Goal: Communication & Community: Answer question/provide support

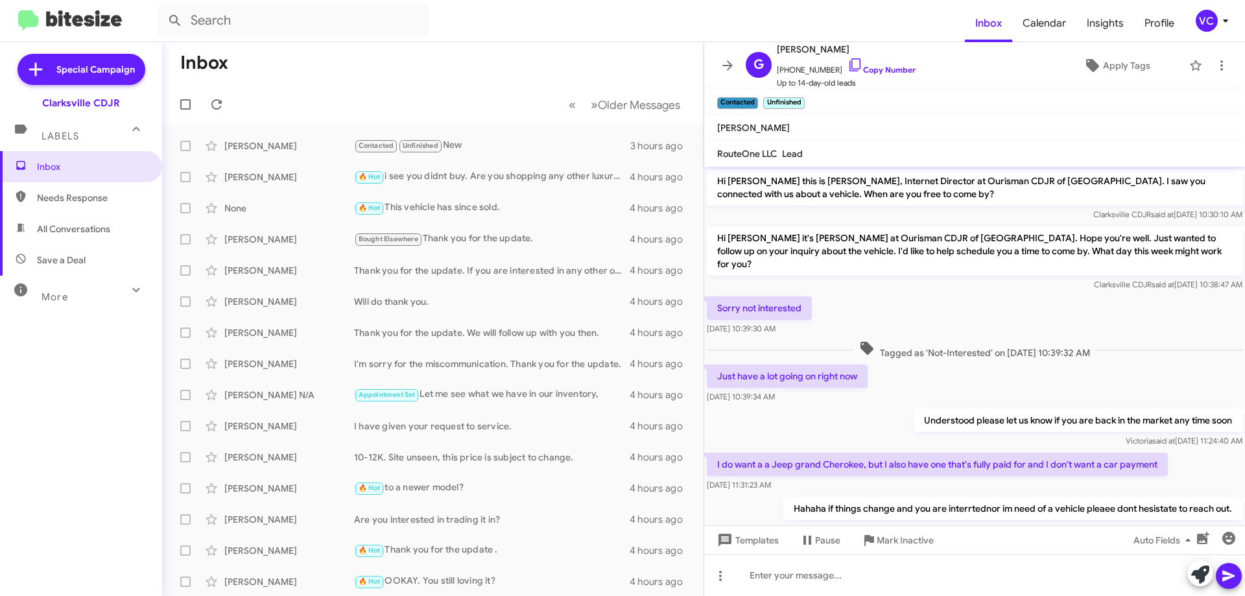
scroll to position [278, 0]
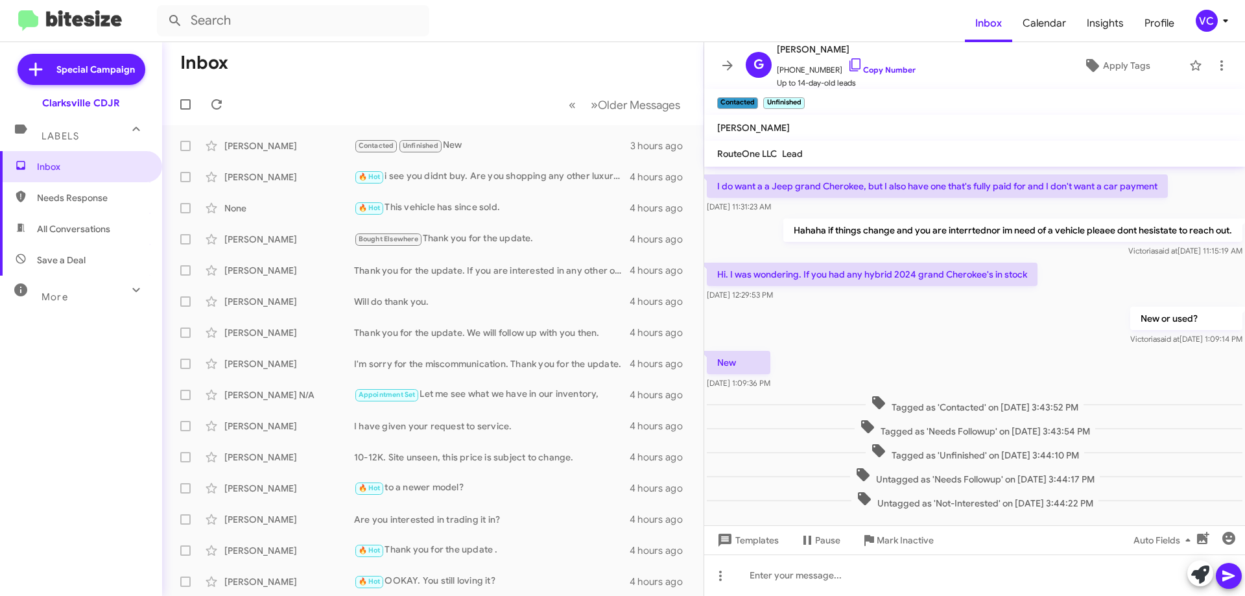
click at [957, 335] on div "New or used? [PERSON_NAME] said at [DATE] 1:09:14 PM" at bounding box center [974, 326] width 541 height 44
click at [77, 195] on span "Needs Response" at bounding box center [92, 197] width 110 height 13
type input "in:needs-response"
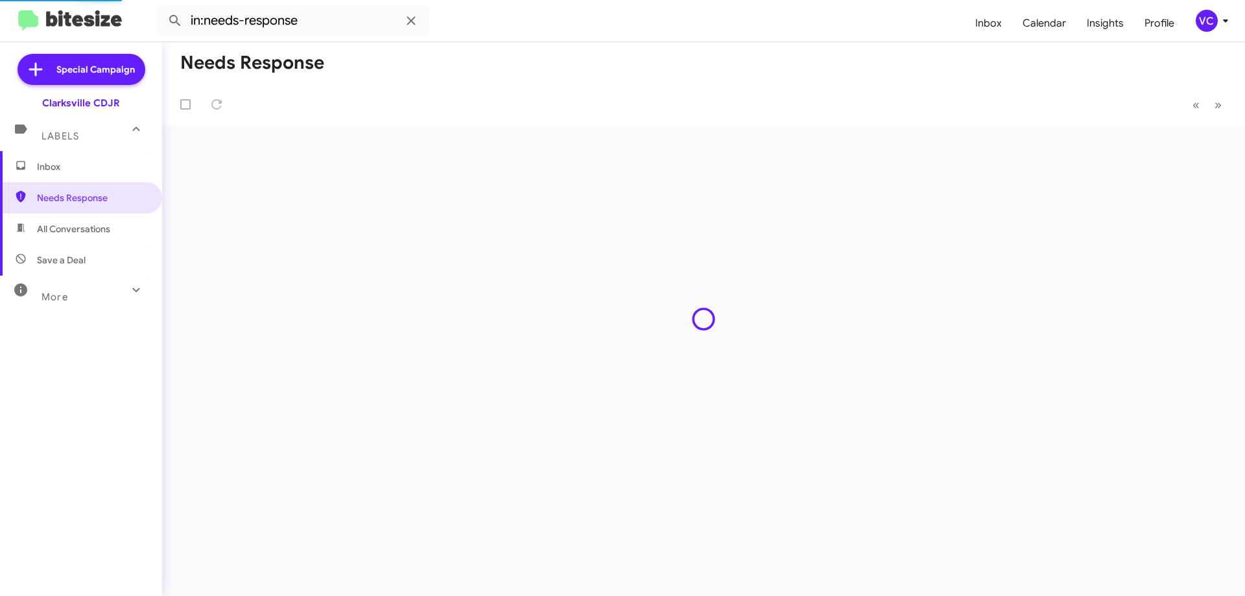
drag, startPoint x: 572, startPoint y: 69, endPoint x: 566, endPoint y: 84, distance: 15.4
click at [573, 72] on mat-toolbar-row "Needs Response" at bounding box center [703, 63] width 1083 height 42
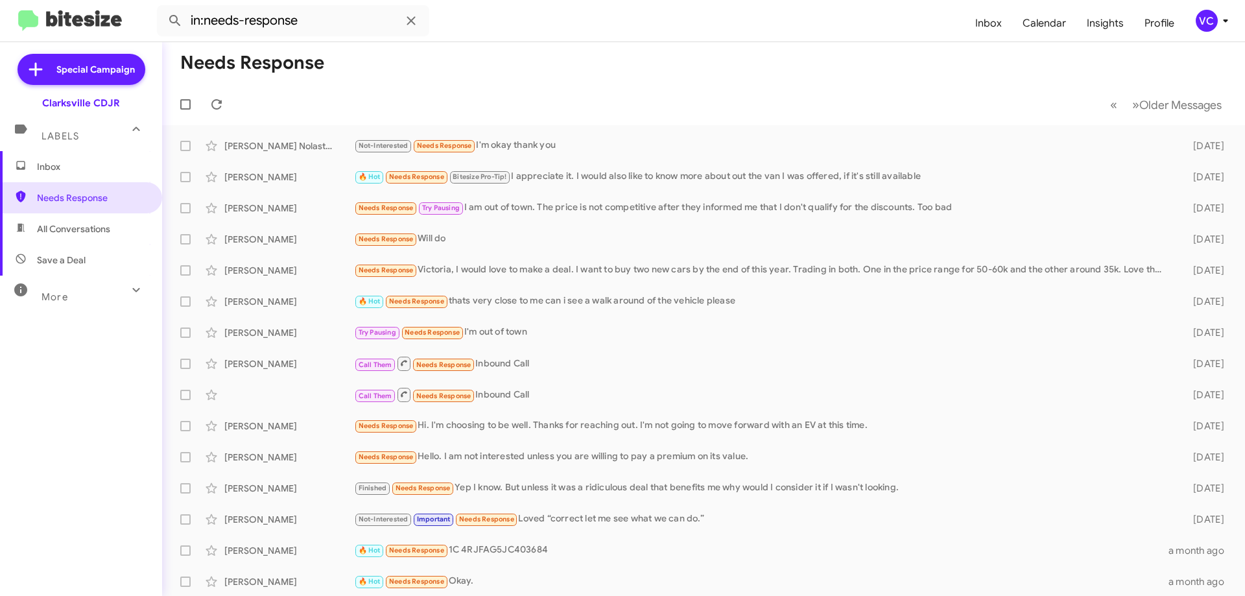
click at [654, 88] on mat-toolbar-row "« Previous » Next Older Messages" at bounding box center [703, 105] width 1083 height 42
click at [512, 146] on div "Not-Interested Needs Response I'm okay thank you" at bounding box center [768, 145] width 829 height 15
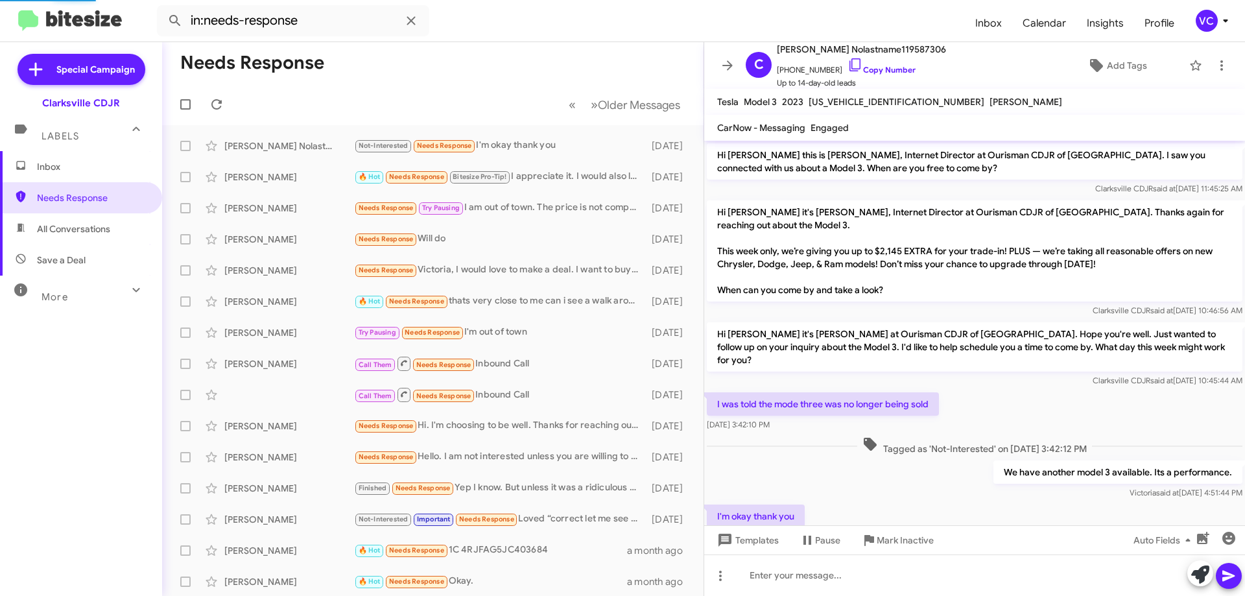
scroll to position [30, 0]
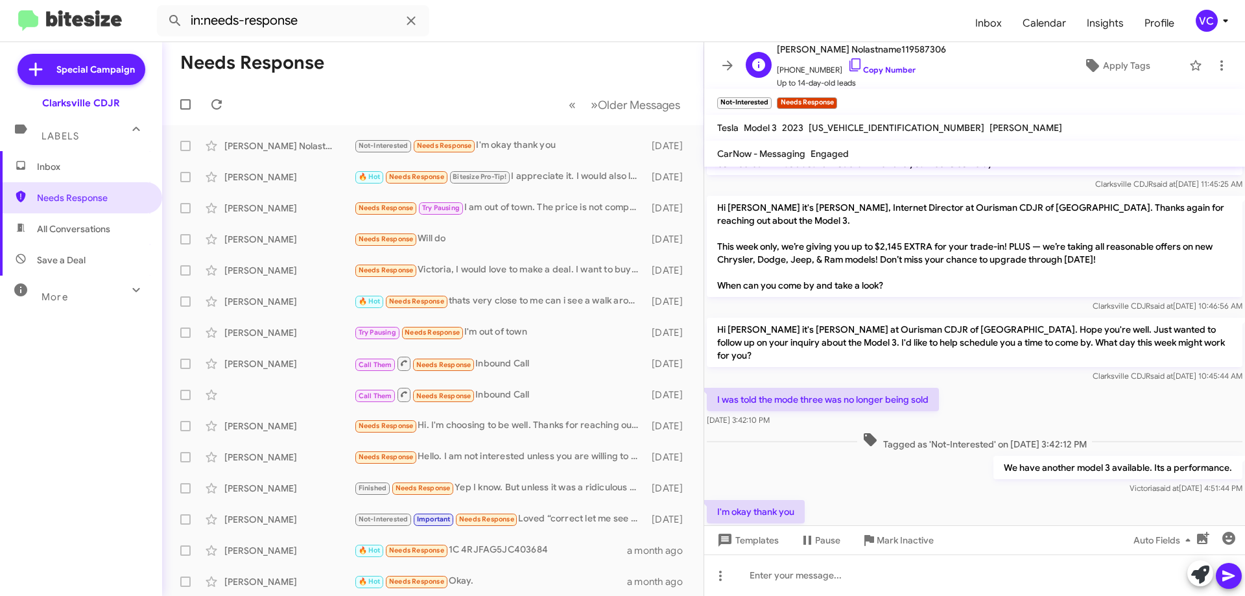
click at [890, 57] on span "[PHONE_NUMBER] Copy Number" at bounding box center [861, 66] width 169 height 19
click at [888, 65] on link "Copy Number" at bounding box center [882, 70] width 68 height 10
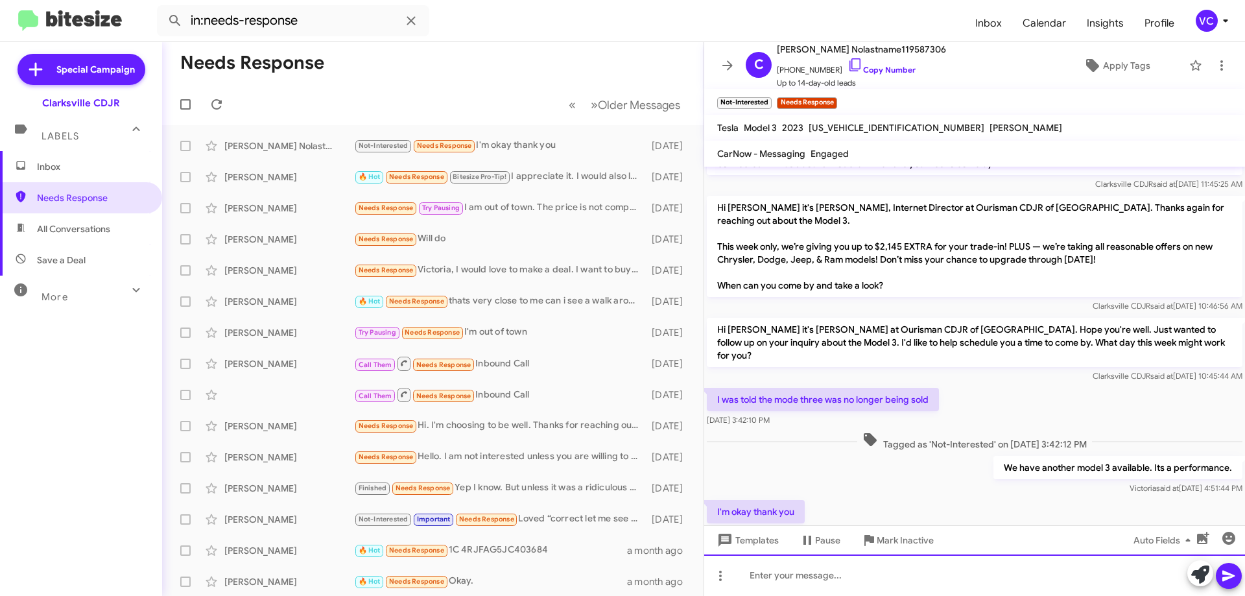
click at [830, 591] on div at bounding box center [974, 575] width 541 height 42
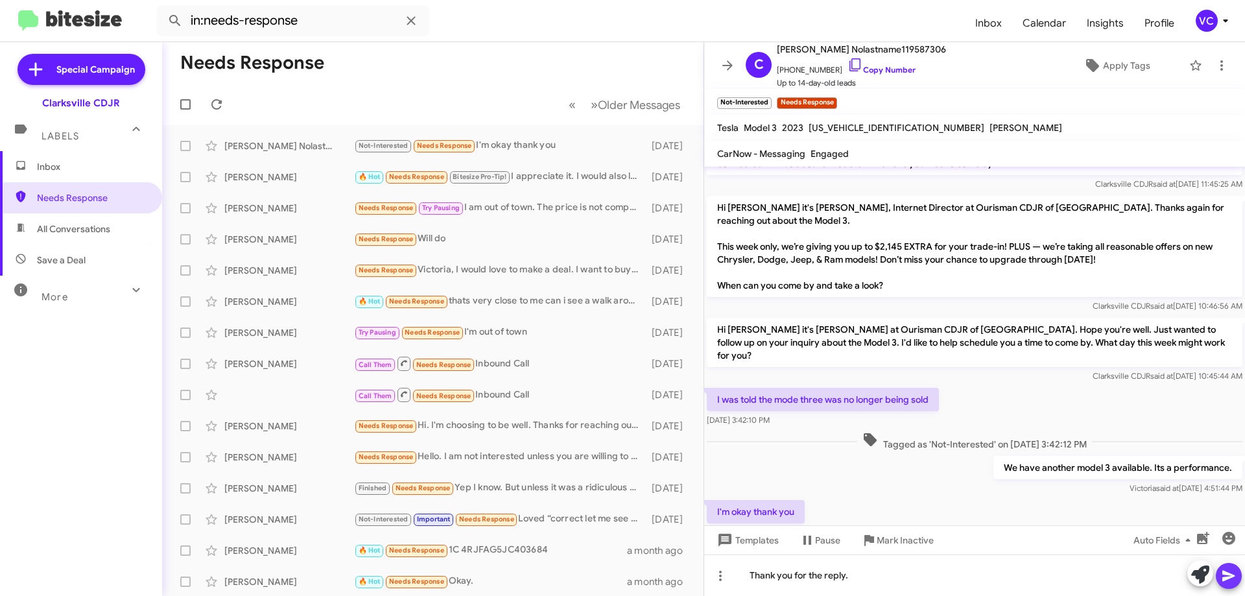
click at [1231, 575] on icon at bounding box center [1228, 576] width 12 height 11
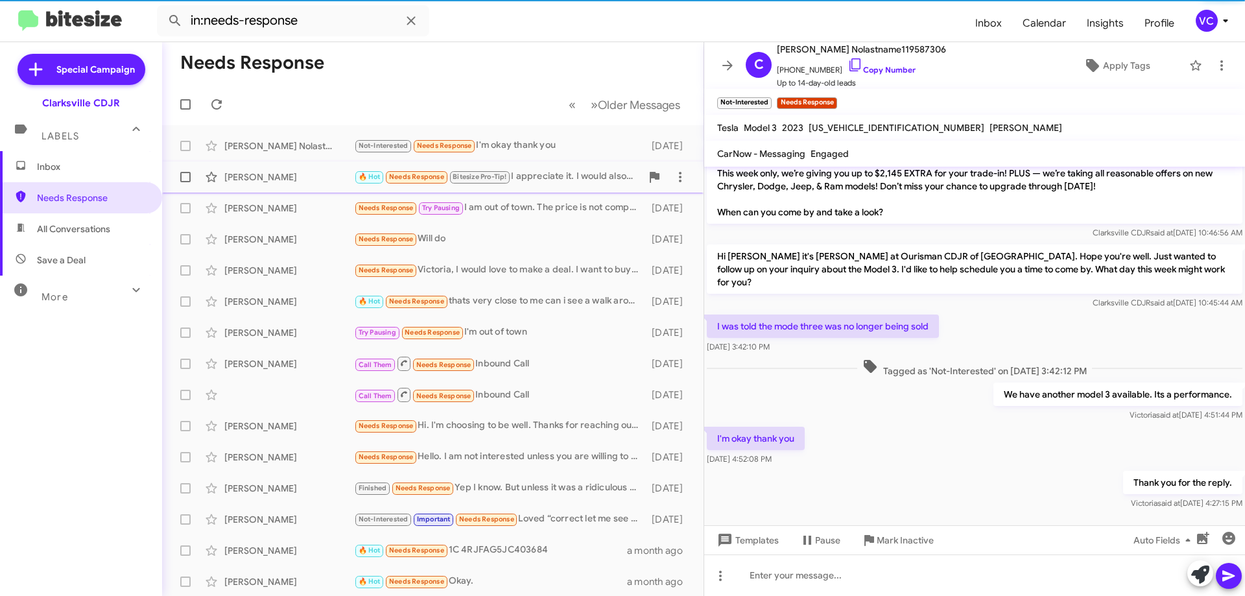
click at [284, 173] on div "[PERSON_NAME]" at bounding box center [289, 177] width 130 height 13
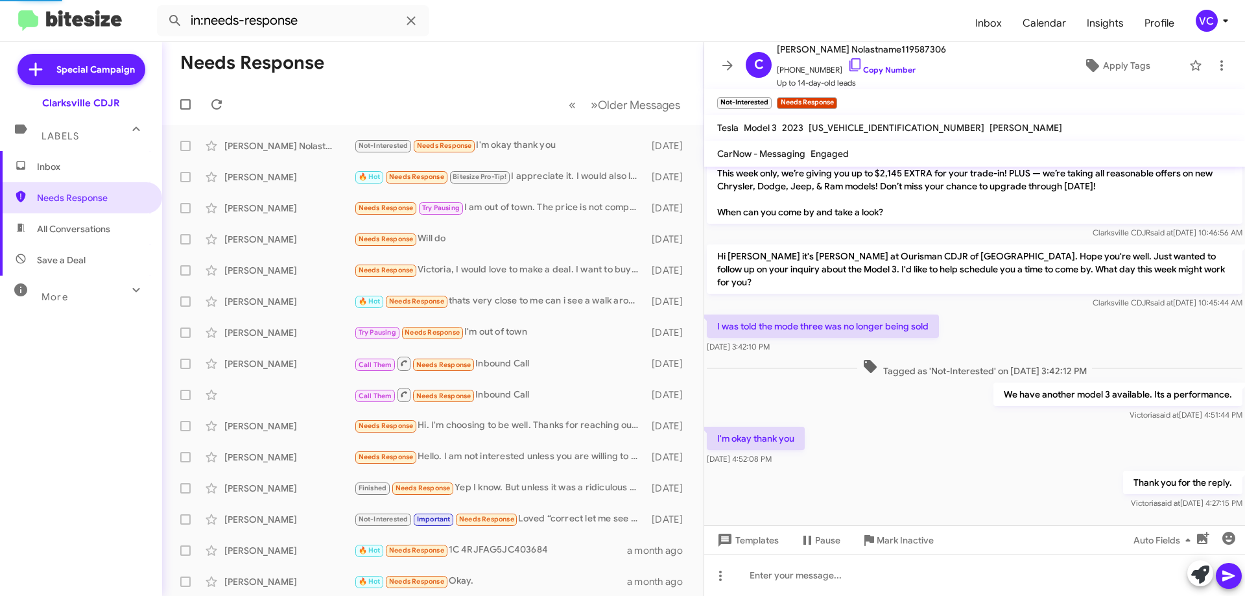
scroll to position [35, 0]
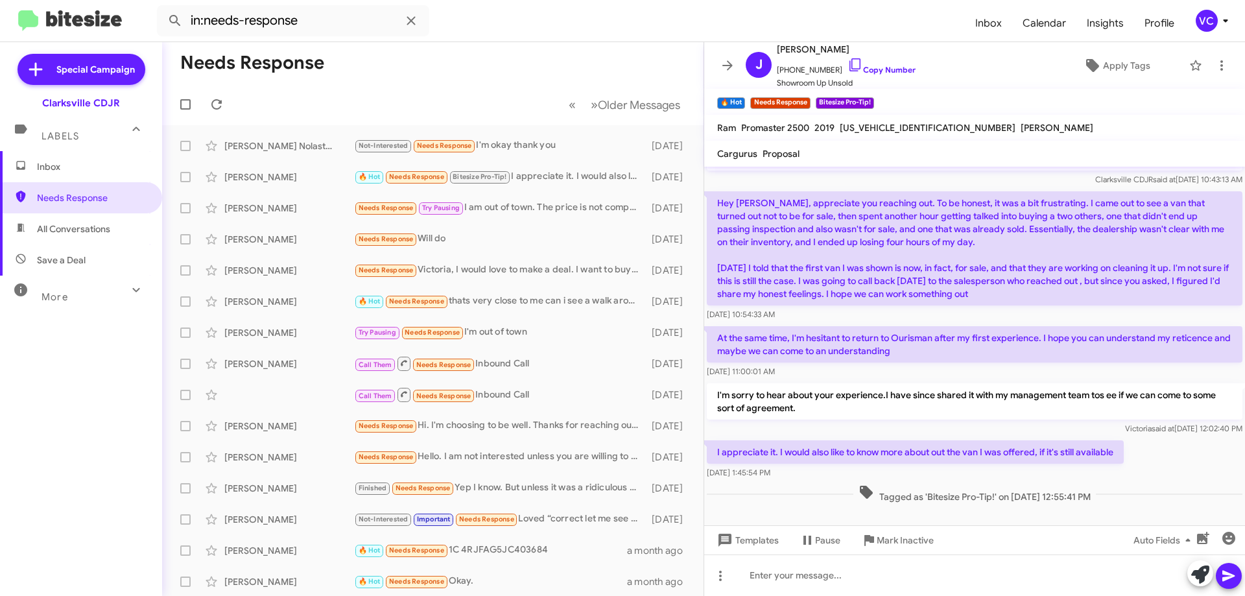
drag, startPoint x: 1204, startPoint y: 468, endPoint x: 1210, endPoint y: 466, distance: 7.0
click at [1210, 466] on div "I appreciate it. I would also like to know more about out the van I was offered…" at bounding box center [974, 460] width 541 height 44
drag, startPoint x: 1151, startPoint y: 461, endPoint x: 1137, endPoint y: 460, distance: 14.3
click at [1150, 462] on div "I appreciate it. I would also like to know more about out the van I was offered…" at bounding box center [974, 460] width 541 height 44
click at [600, 51] on mat-toolbar-row "Needs Response" at bounding box center [432, 63] width 541 height 42
